Goal: Task Accomplishment & Management: Use online tool/utility

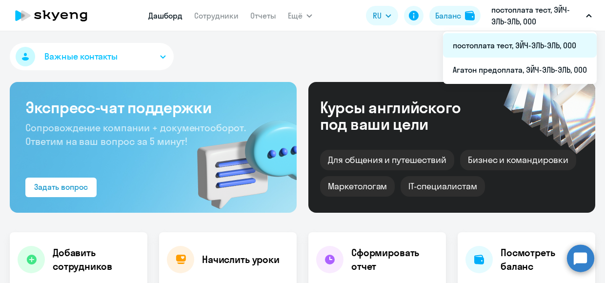
click at [496, 39] on li "постоплата тест, ЭЙЧ-ЭЛЬ-ЭЛЬ, ООО" at bounding box center [520, 45] width 154 height 24
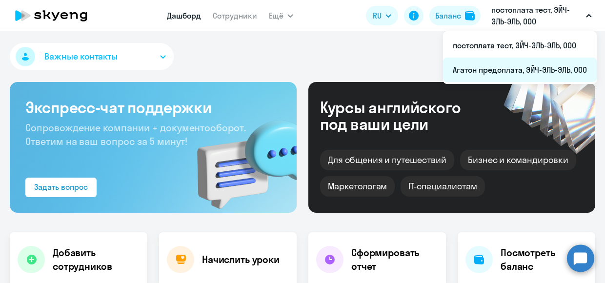
click at [486, 69] on li "Агатон предоплата, ЭЙЧ-ЭЛЬ-ЭЛЬ, ООО" at bounding box center [520, 70] width 154 height 24
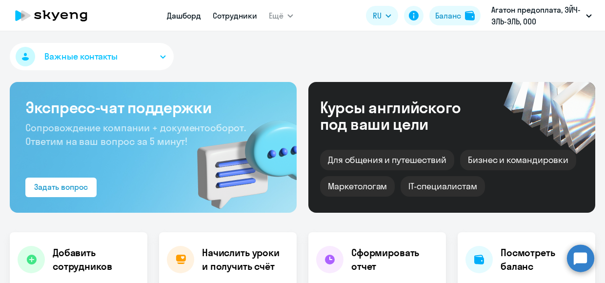
select select "30"
click at [237, 19] on link "Сотрудники" at bounding box center [235, 16] width 44 height 10
select select "30"
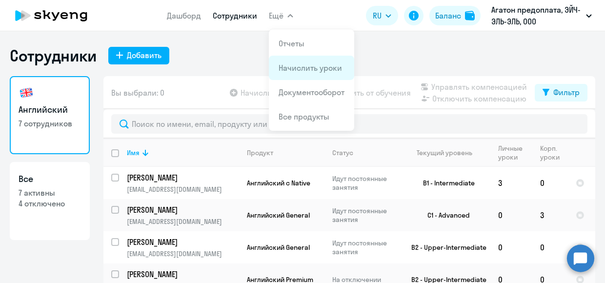
click at [312, 68] on link "Начислить уроки" at bounding box center [310, 68] width 63 height 10
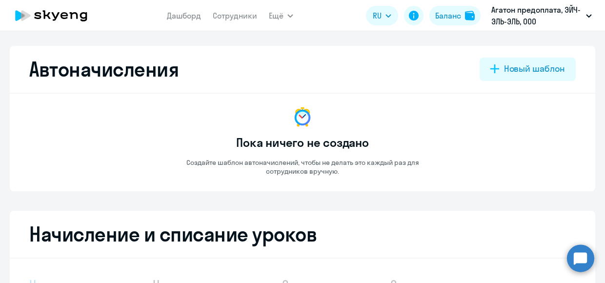
select select "10"
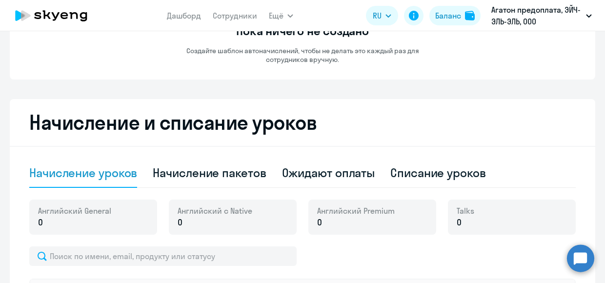
scroll to position [244, 0]
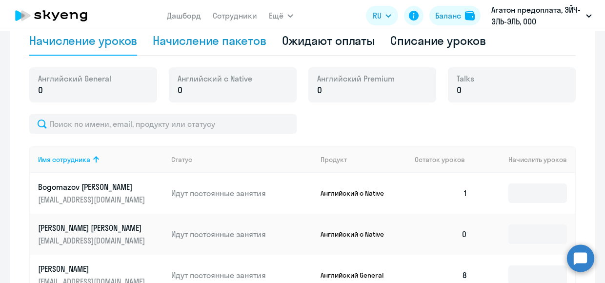
click at [223, 51] on div "Начисление пакетов" at bounding box center [209, 40] width 113 height 29
select select "10"
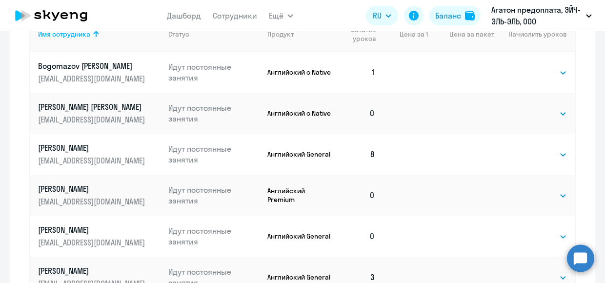
scroll to position [391, 0]
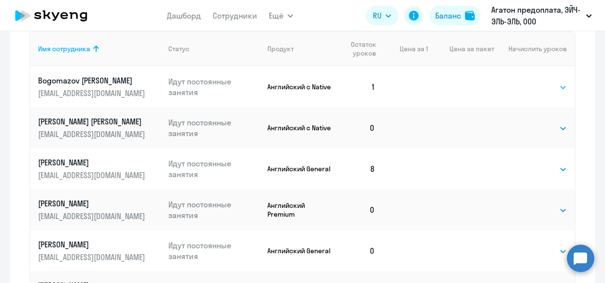
click at [559, 88] on select "Выбрать 4 8 16 32 64" at bounding box center [547, 88] width 40 height 12
select select "4"
click at [527, 82] on select "Выбрать 4 8 16 32 64" at bounding box center [547, 88] width 40 height 12
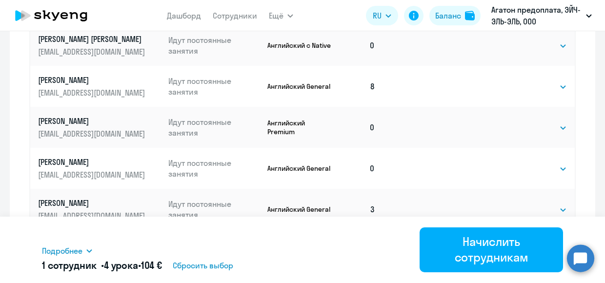
scroll to position [488, 0]
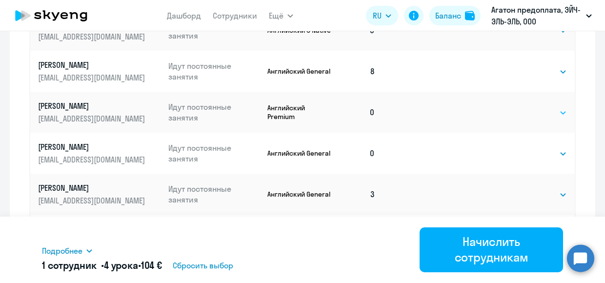
click at [555, 112] on select "Выбрать 4 8 16 32 64" at bounding box center [547, 113] width 40 height 12
select select "4"
click at [527, 107] on select "Выбрать 4 8 16 32 64" at bounding box center [547, 113] width 40 height 12
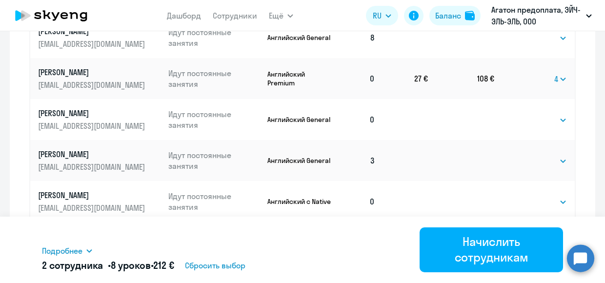
scroll to position [537, 0]
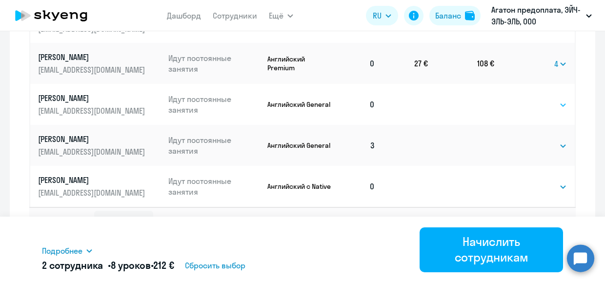
click at [561, 101] on select "Выбрать 4 8 16 32 64 128" at bounding box center [547, 105] width 40 height 12
select select "8"
click at [527, 99] on select "Выбрать 4 8 16 32 64 128" at bounding box center [547, 105] width 40 height 12
click at [559, 145] on select "Выбрать 4 8 16 32 64 128" at bounding box center [547, 146] width 40 height 12
select select "4"
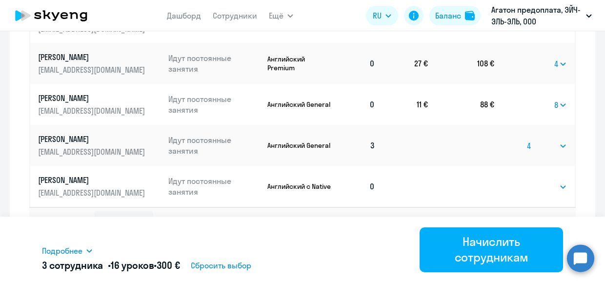
click at [527, 140] on select "Выбрать 4 8 16 32 64 128" at bounding box center [547, 146] width 40 height 12
click at [562, 186] on select "Выбрать 4 8 16 32 64" at bounding box center [547, 187] width 40 height 12
select select "4"
click at [527, 181] on select "Выбрать 4 8 16 32 64" at bounding box center [547, 187] width 40 height 12
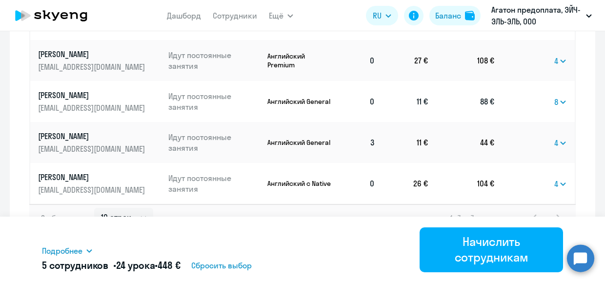
scroll to position [543, 0]
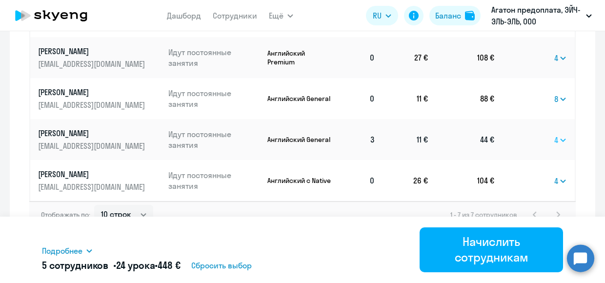
click at [560, 139] on select "Выбрать 4 8 16 32 64 128" at bounding box center [561, 140] width 13 height 12
select select "8"
click at [555, 134] on select "Выбрать 4 8 16 32 64 128" at bounding box center [561, 140] width 13 height 12
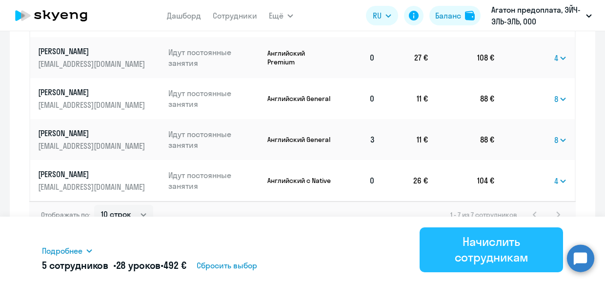
click at [494, 253] on div "Начислить сотрудникам" at bounding box center [491, 249] width 116 height 31
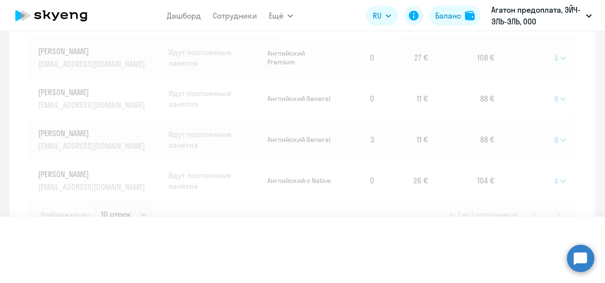
select select
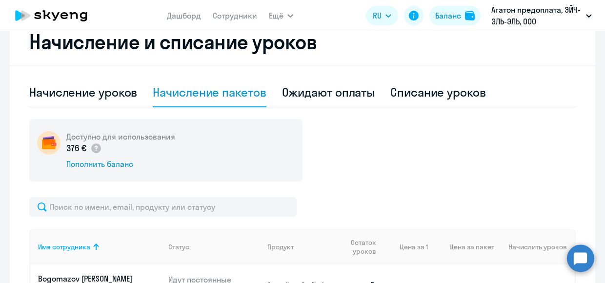
scroll to position [158, 0]
